Goal: Transaction & Acquisition: Purchase product/service

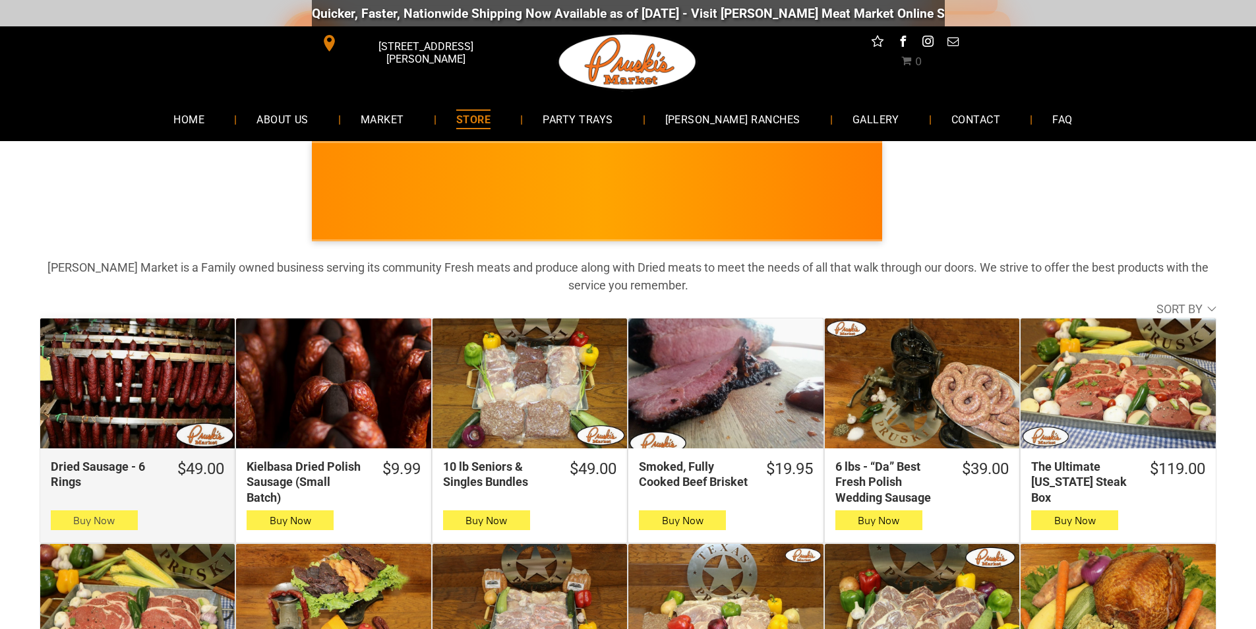
click at [92, 521] on icon "button" at bounding box center [94, 520] width 14 height 16
click at [100, 513] on icon "button" at bounding box center [94, 520] width 14 height 16
click at [111, 524] on span "Buy Now" at bounding box center [94, 520] width 42 height 13
